Goal: Information Seeking & Learning: Learn about a topic

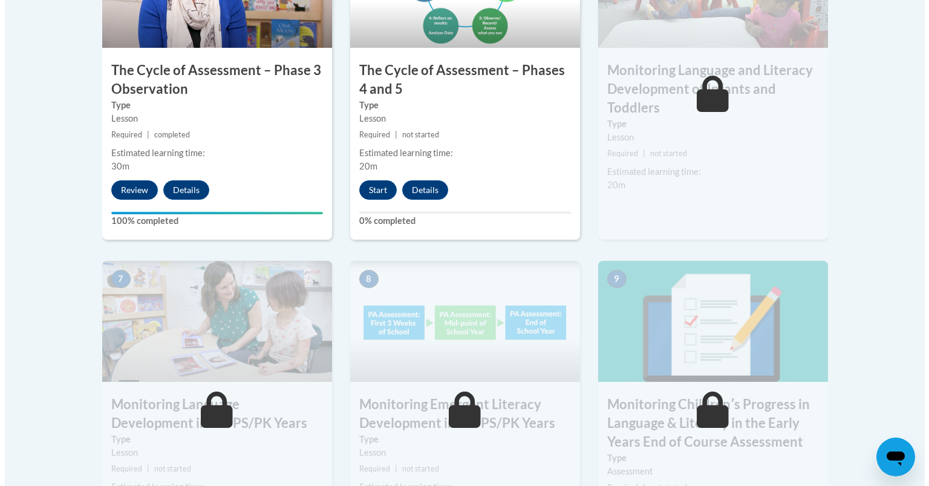
scroll to position [862, 0]
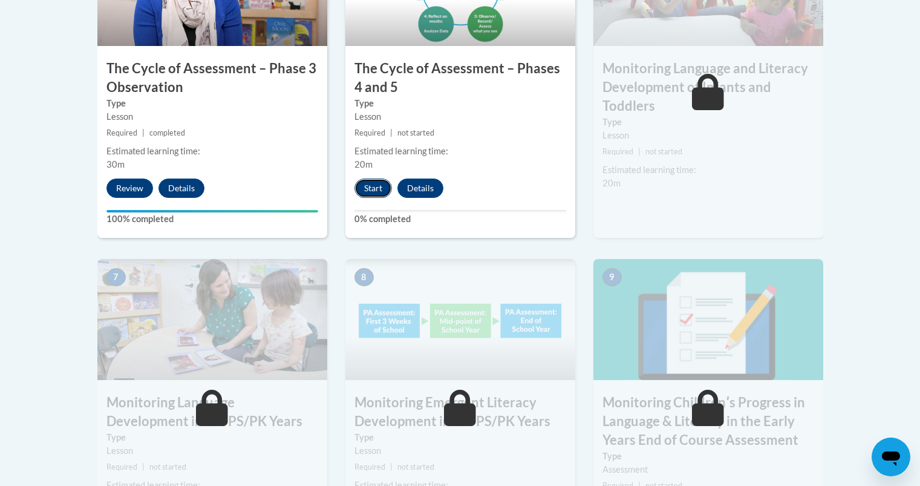
click at [372, 190] on button "Start" at bounding box center [374, 187] width 38 height 19
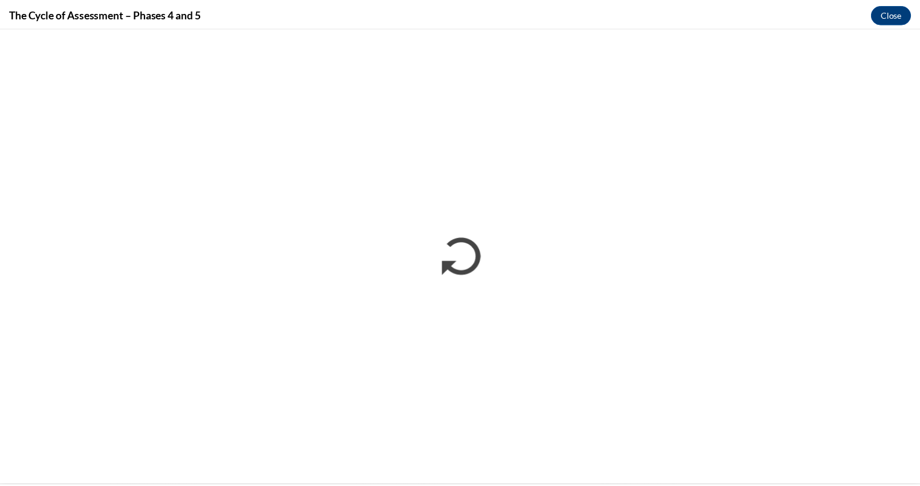
scroll to position [0, 0]
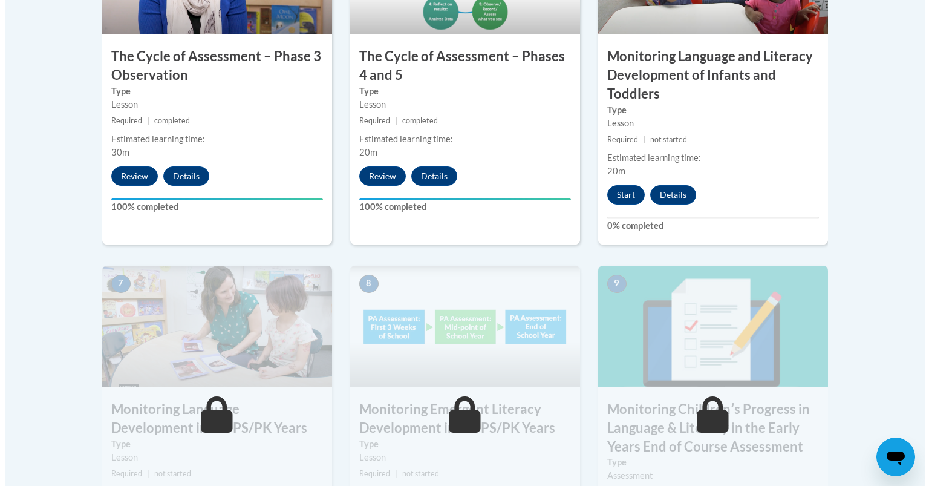
scroll to position [939, 0]
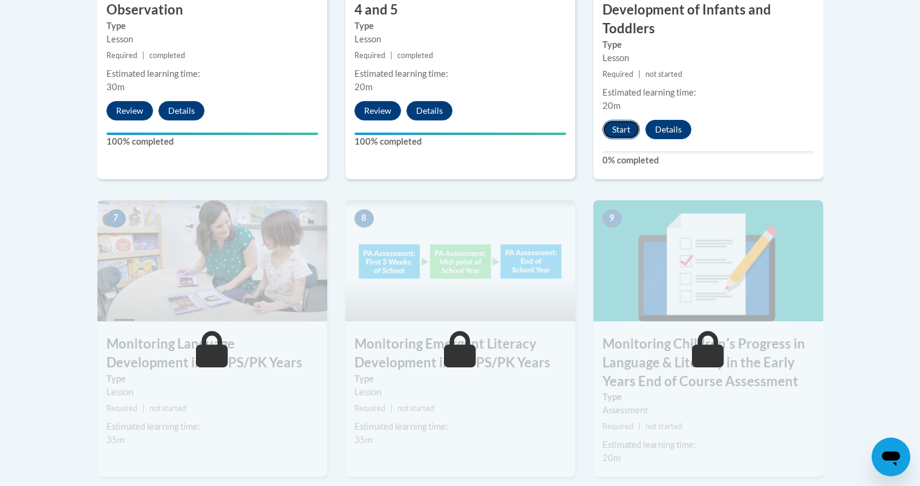
click at [614, 127] on button "Start" at bounding box center [622, 129] width 38 height 19
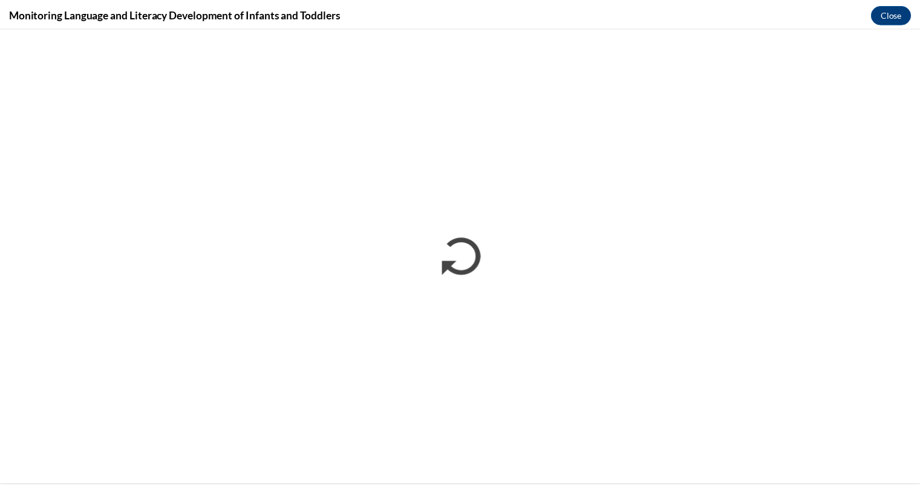
scroll to position [0, 0]
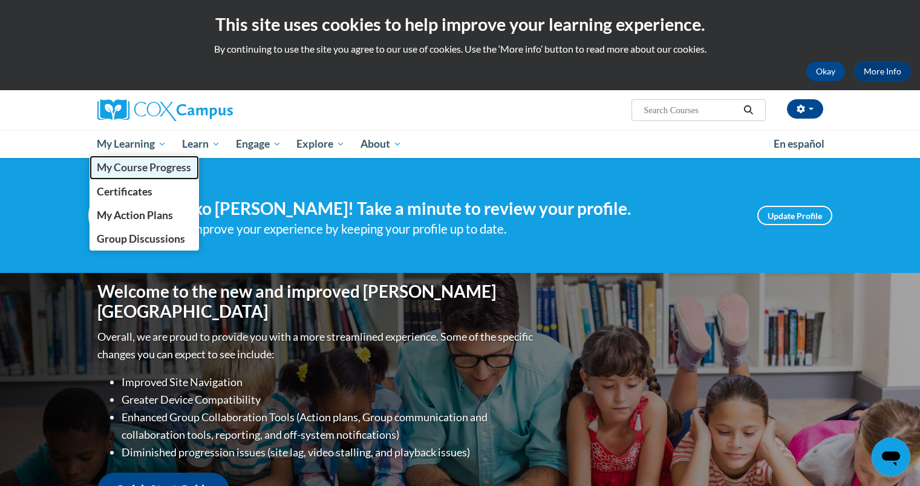
click at [125, 168] on span "My Course Progress" at bounding box center [144, 167] width 94 height 13
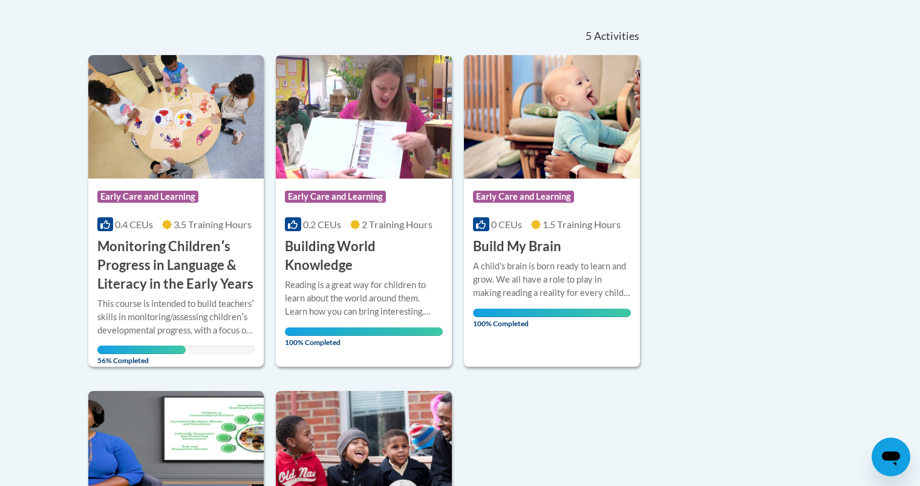
scroll to position [233, 0]
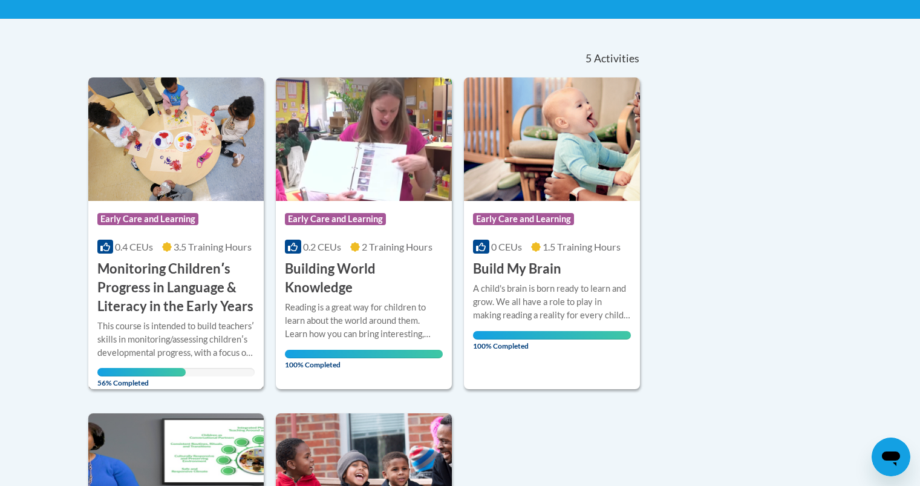
click at [169, 291] on h3 "Monitoring Childrenʹs Progress in Language & Literacy in the Early Years" at bounding box center [176, 288] width 158 height 56
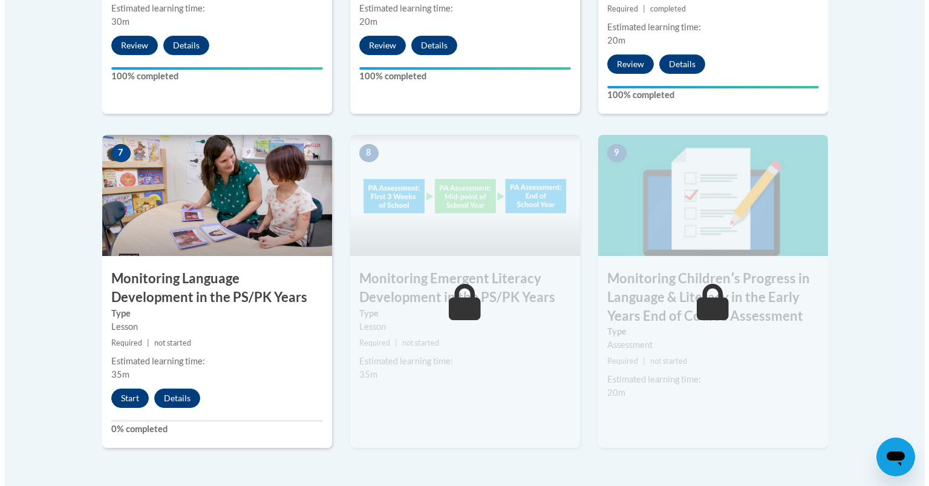
scroll to position [977, 0]
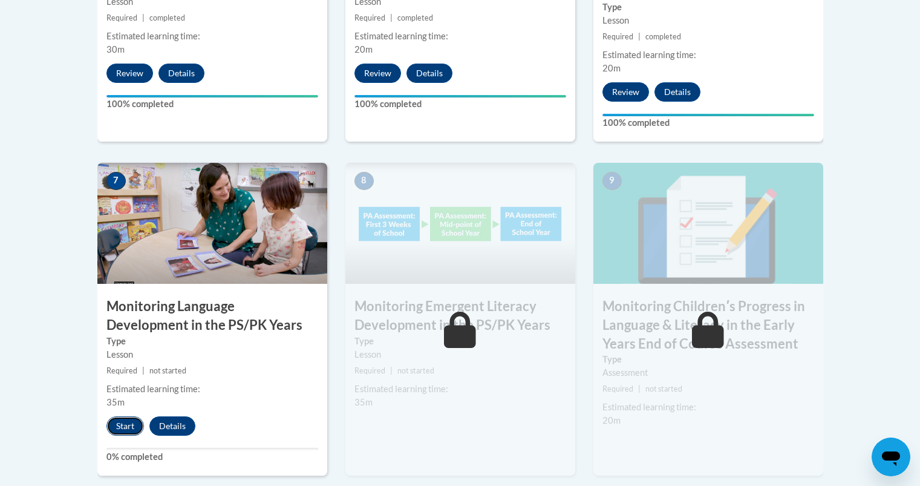
click at [126, 430] on button "Start" at bounding box center [125, 425] width 38 height 19
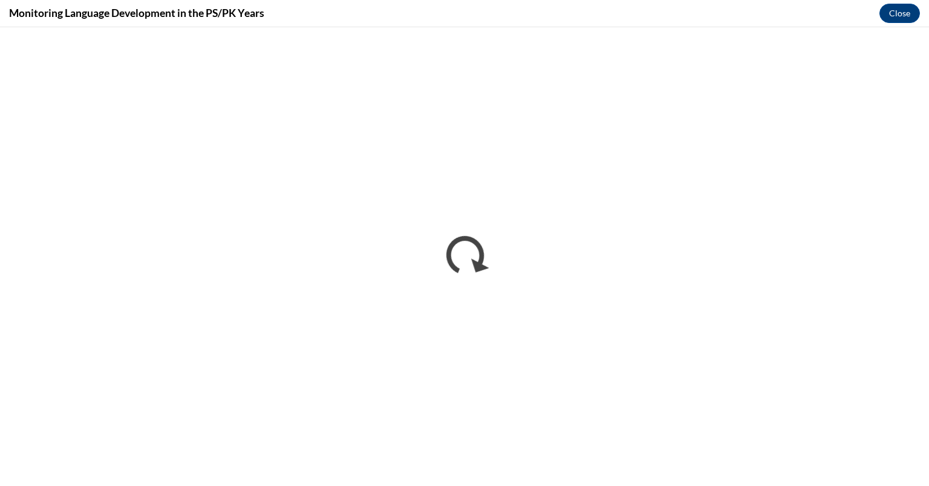
scroll to position [0, 0]
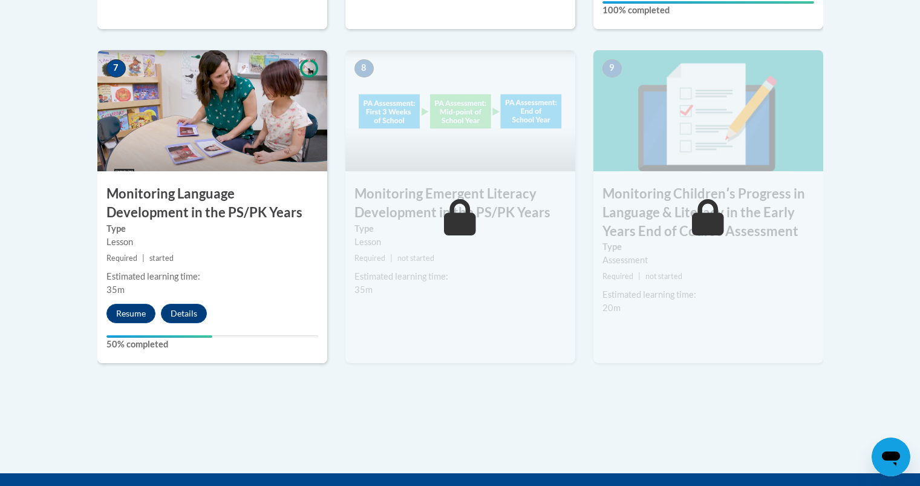
scroll to position [1092, 0]
